Goal: Entertainment & Leisure: Consume media (video, audio)

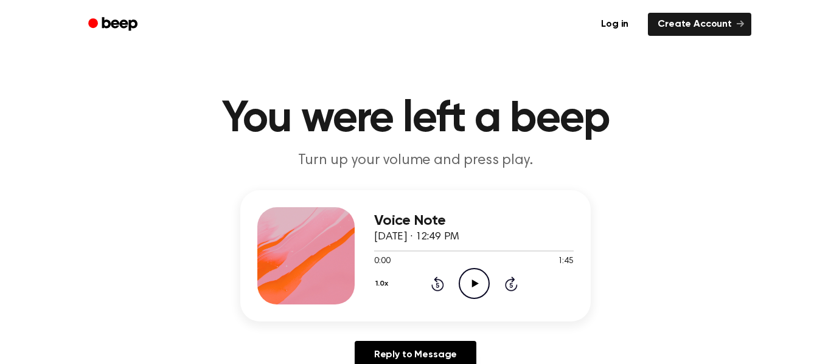
click at [471, 286] on icon "Play Audio" at bounding box center [473, 283] width 31 height 31
click at [472, 284] on icon at bounding box center [474, 284] width 7 height 8
click at [465, 288] on icon "Play Audio" at bounding box center [473, 283] width 31 height 31
